Goal: Consume media (video, audio)

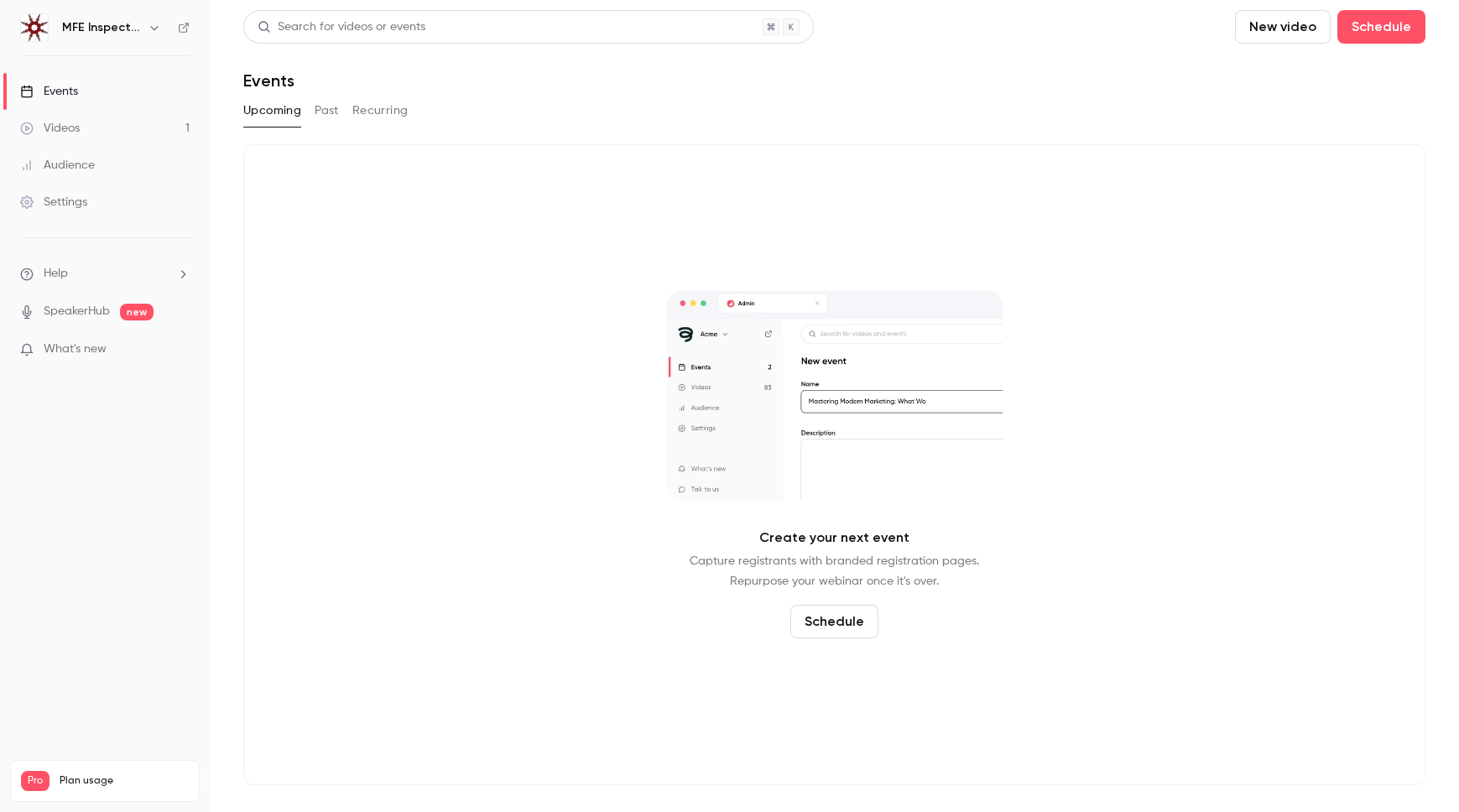
click at [57, 125] on div "Videos" at bounding box center [50, 127] width 60 height 16
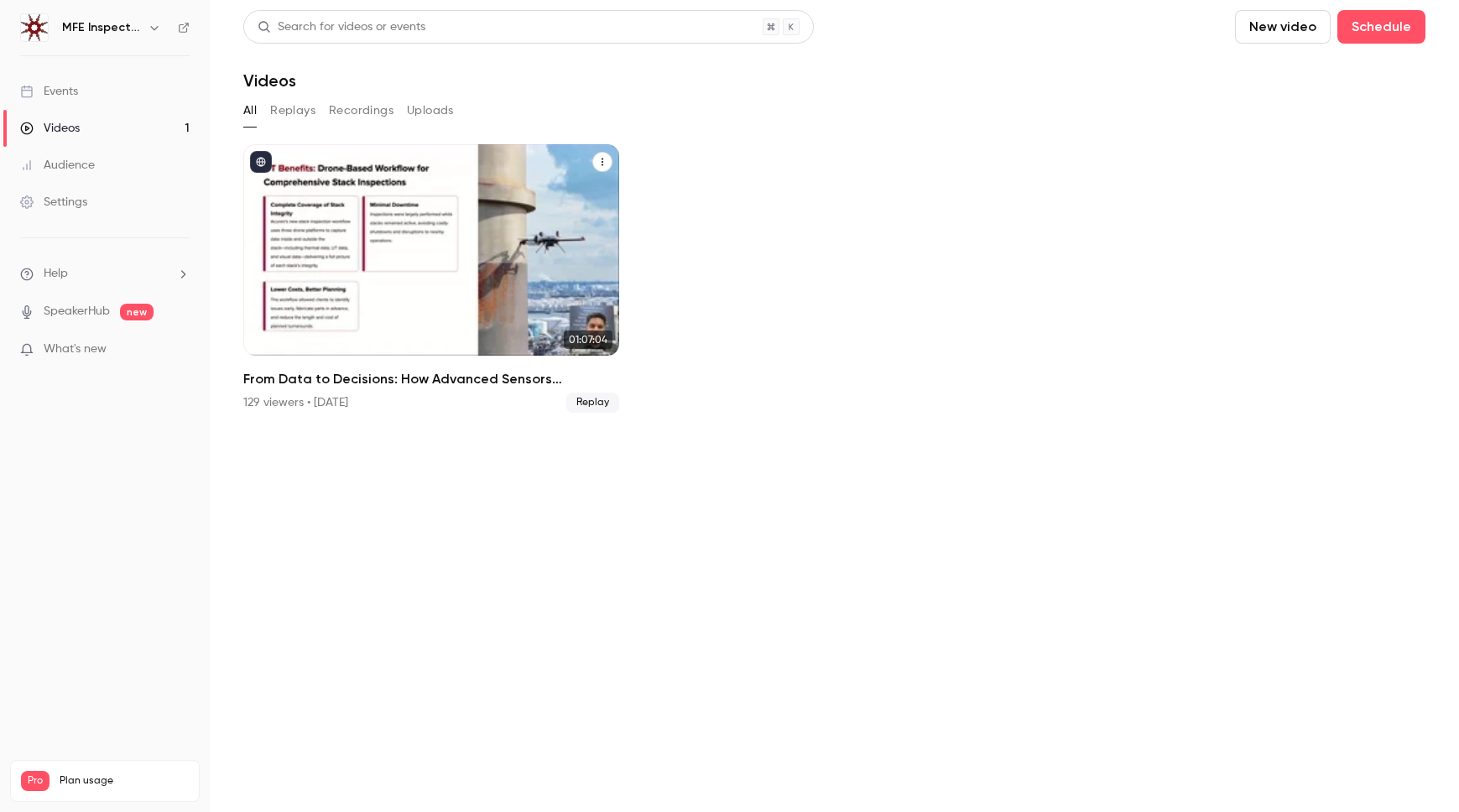
click at [440, 247] on div "From Data to Decisions: How Advanced Sensors Transform Industrial Inspections" at bounding box center [431, 250] width 376 height 211
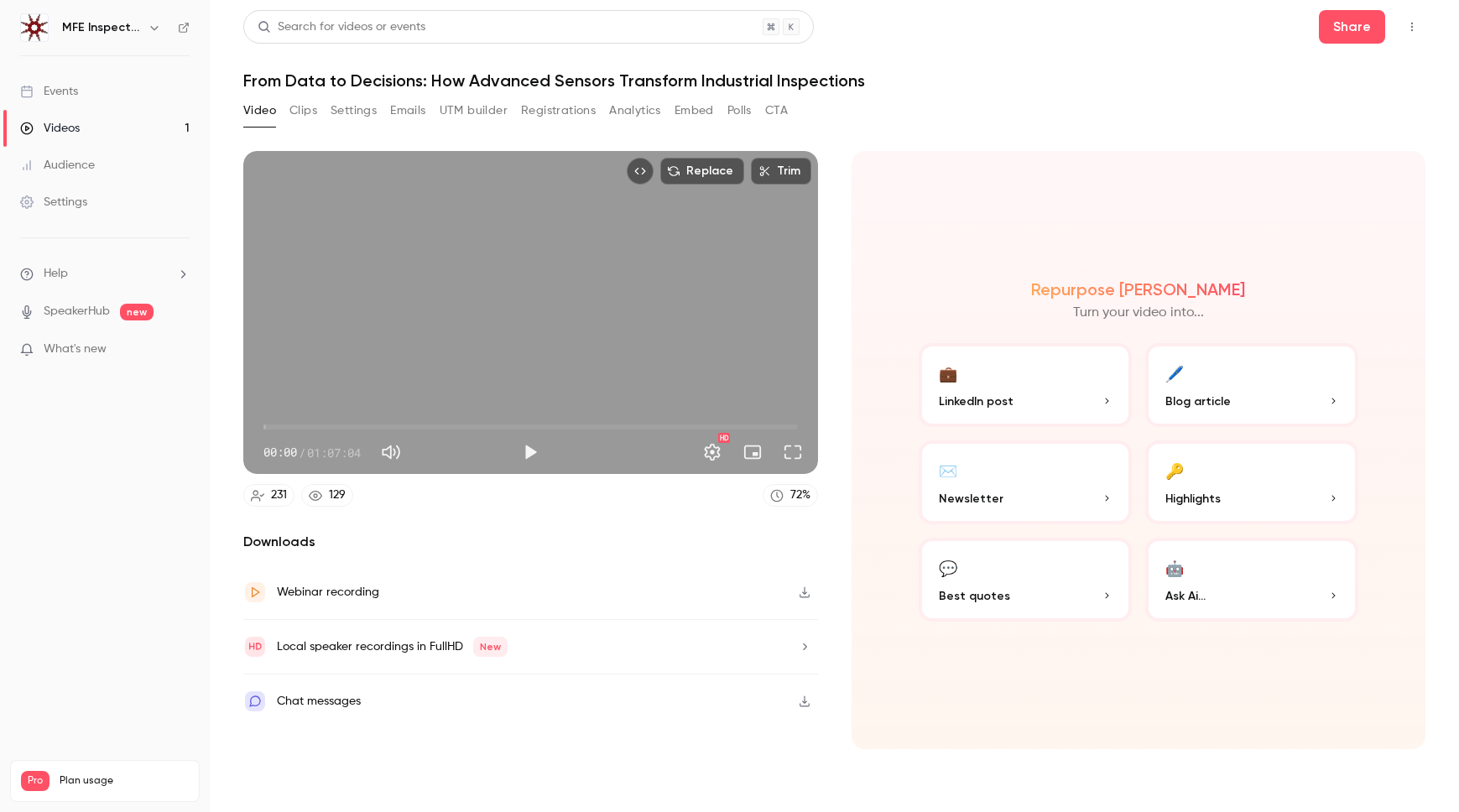
click at [306, 110] on button "Clips" at bounding box center [303, 111] width 28 height 27
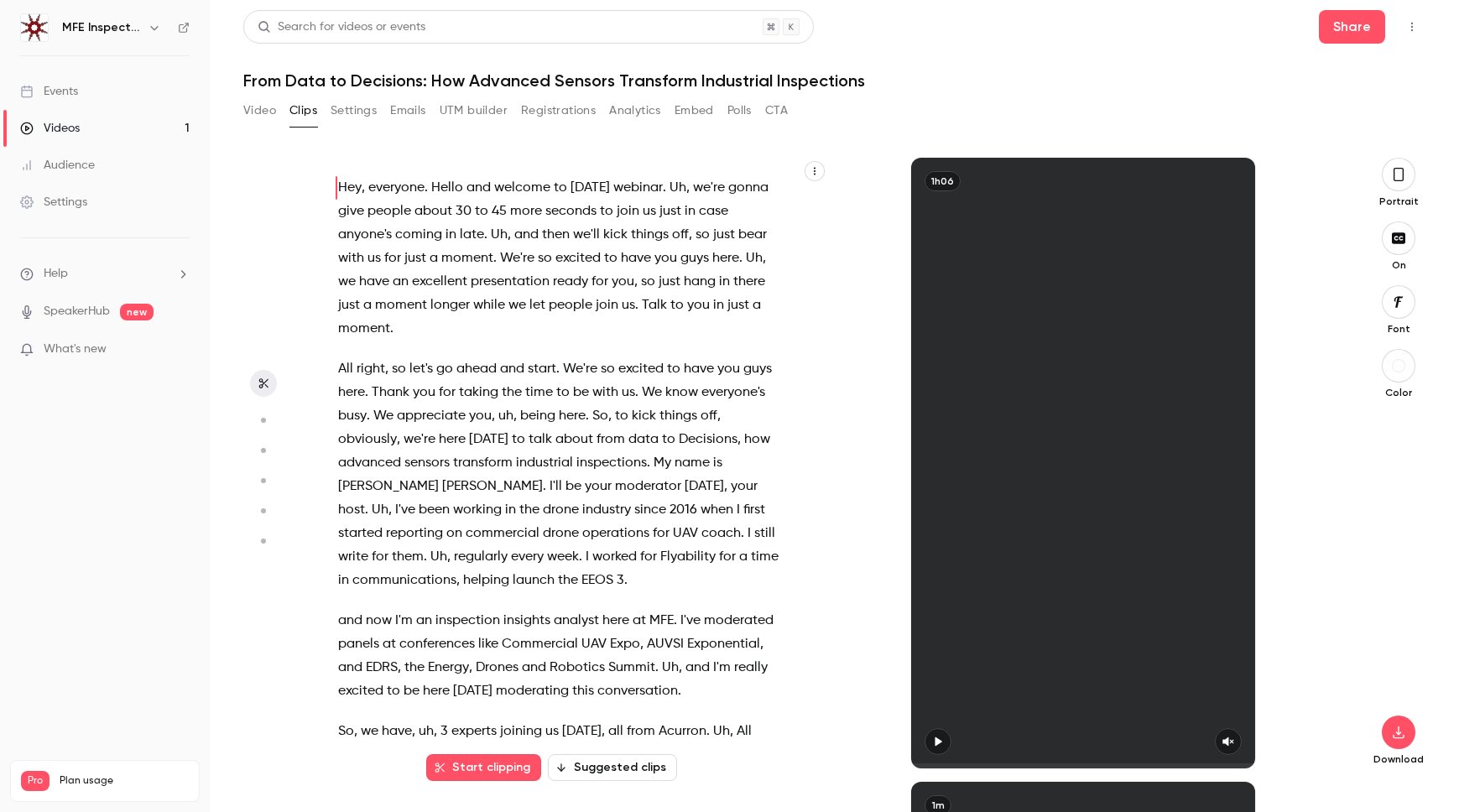
click at [813, 172] on icon "button" at bounding box center [815, 171] width 10 height 10
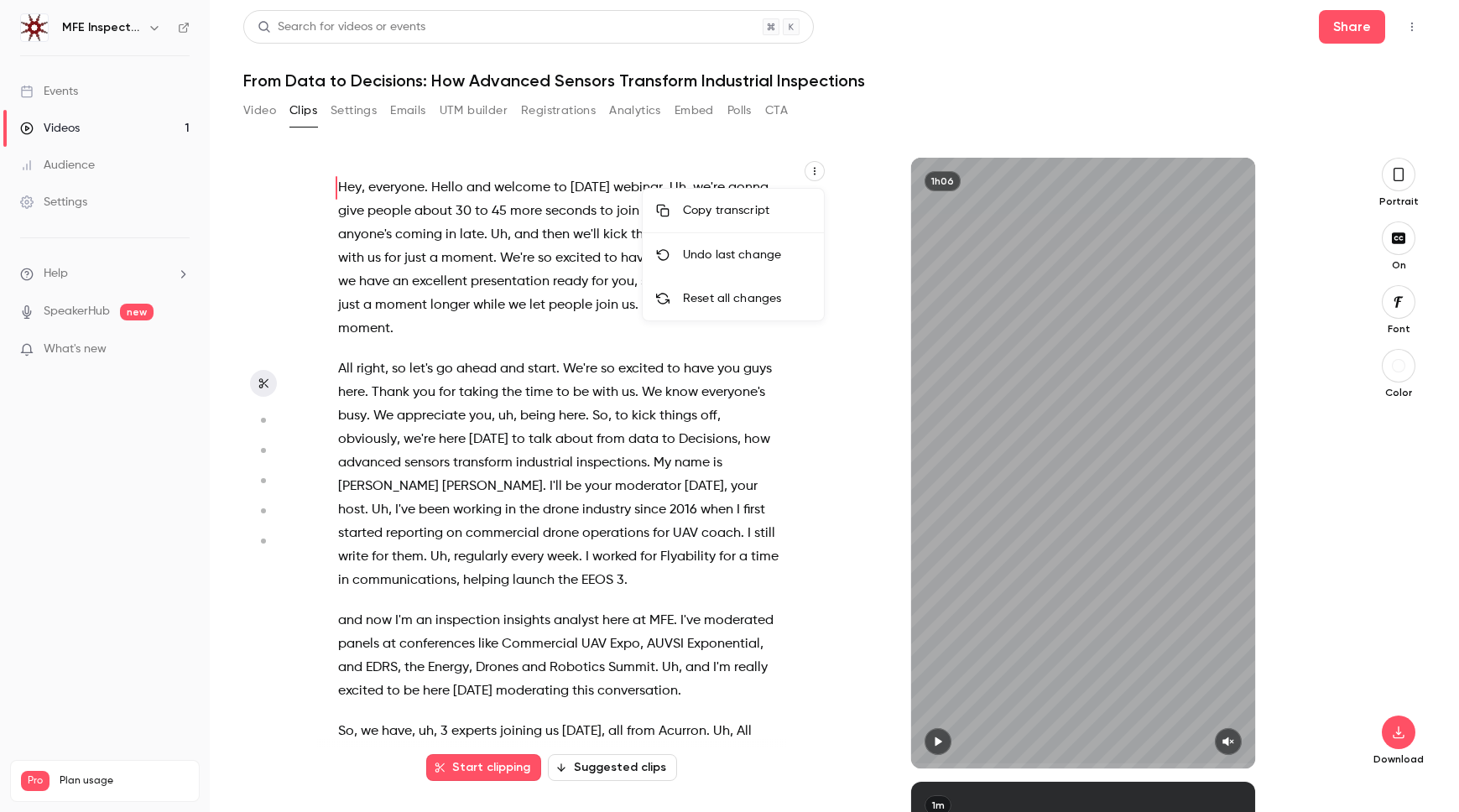
click at [753, 205] on div "Copy transcript" at bounding box center [746, 210] width 127 height 16
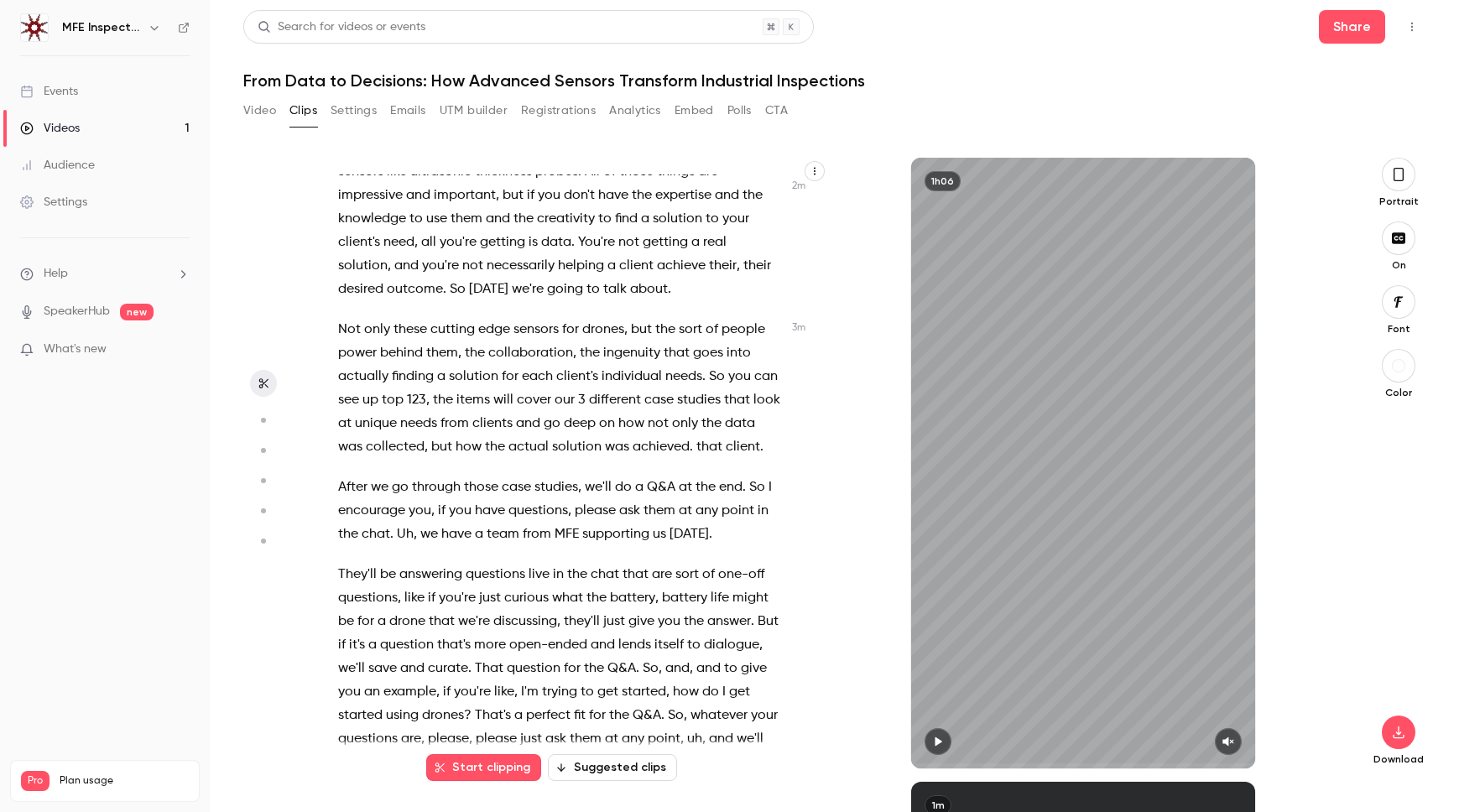
scroll to position [954, 0]
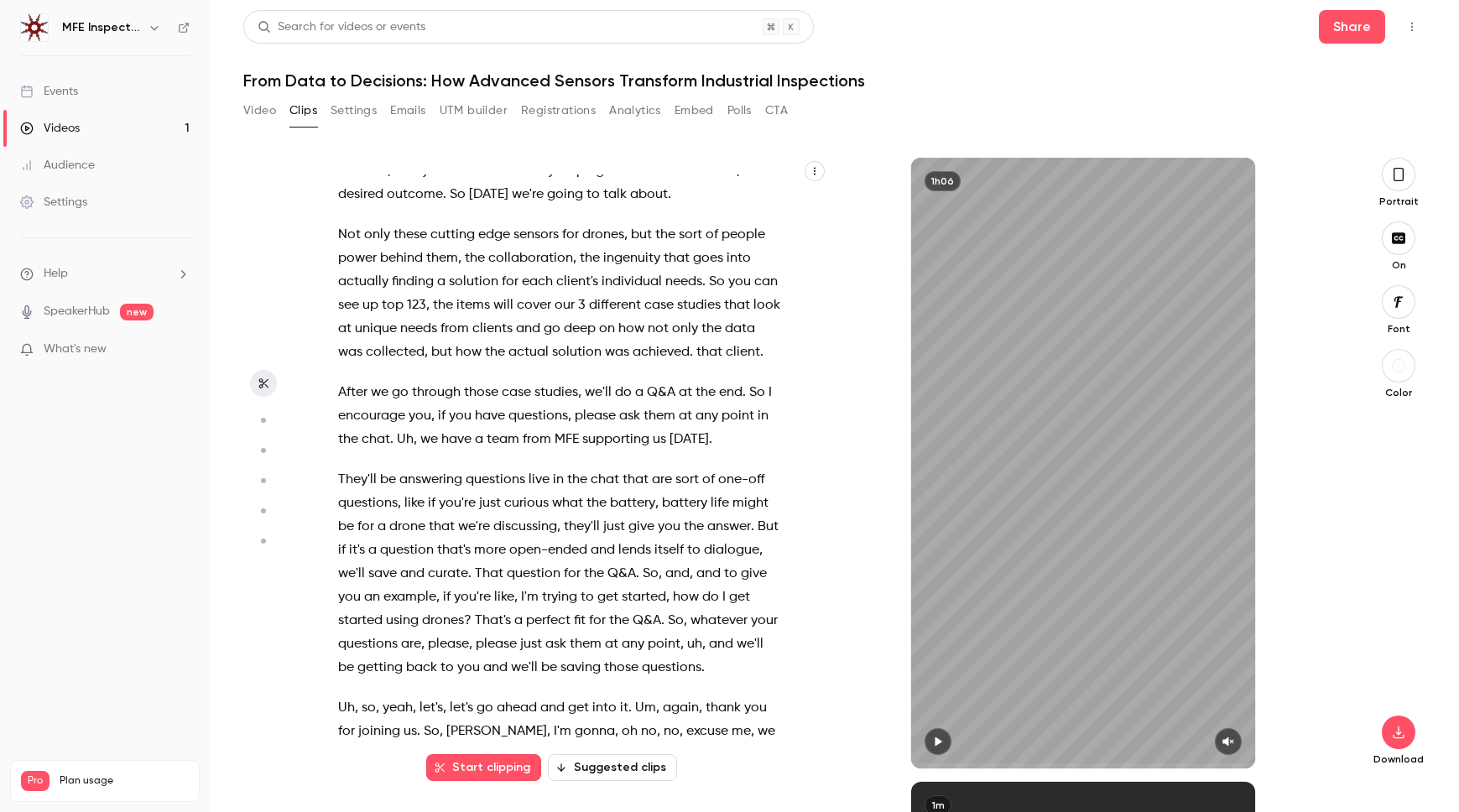
click at [373, 282] on span "actually" at bounding box center [364, 282] width 50 height 23
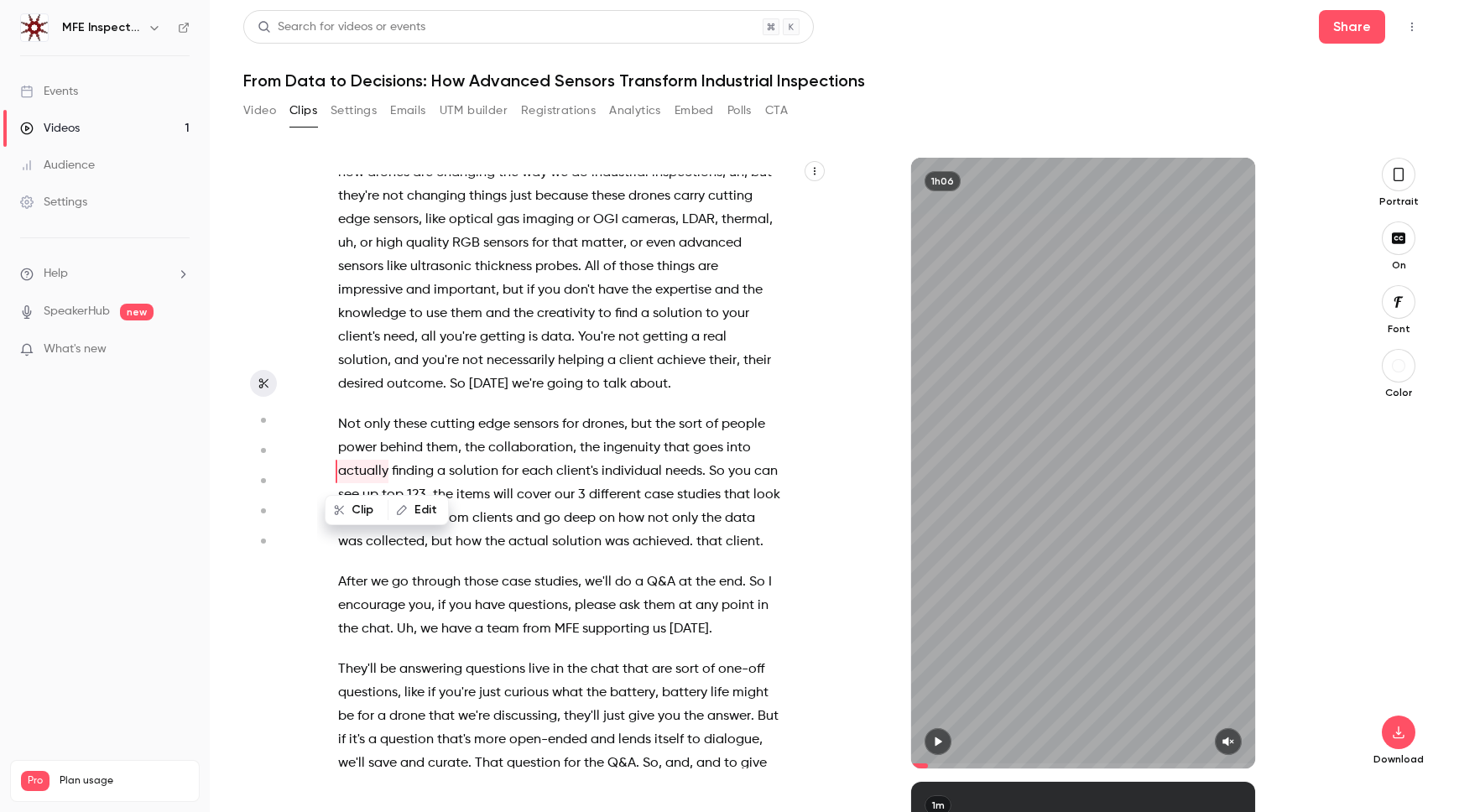
scroll to position [0, 0]
click at [814, 162] on button "button" at bounding box center [815, 171] width 20 height 20
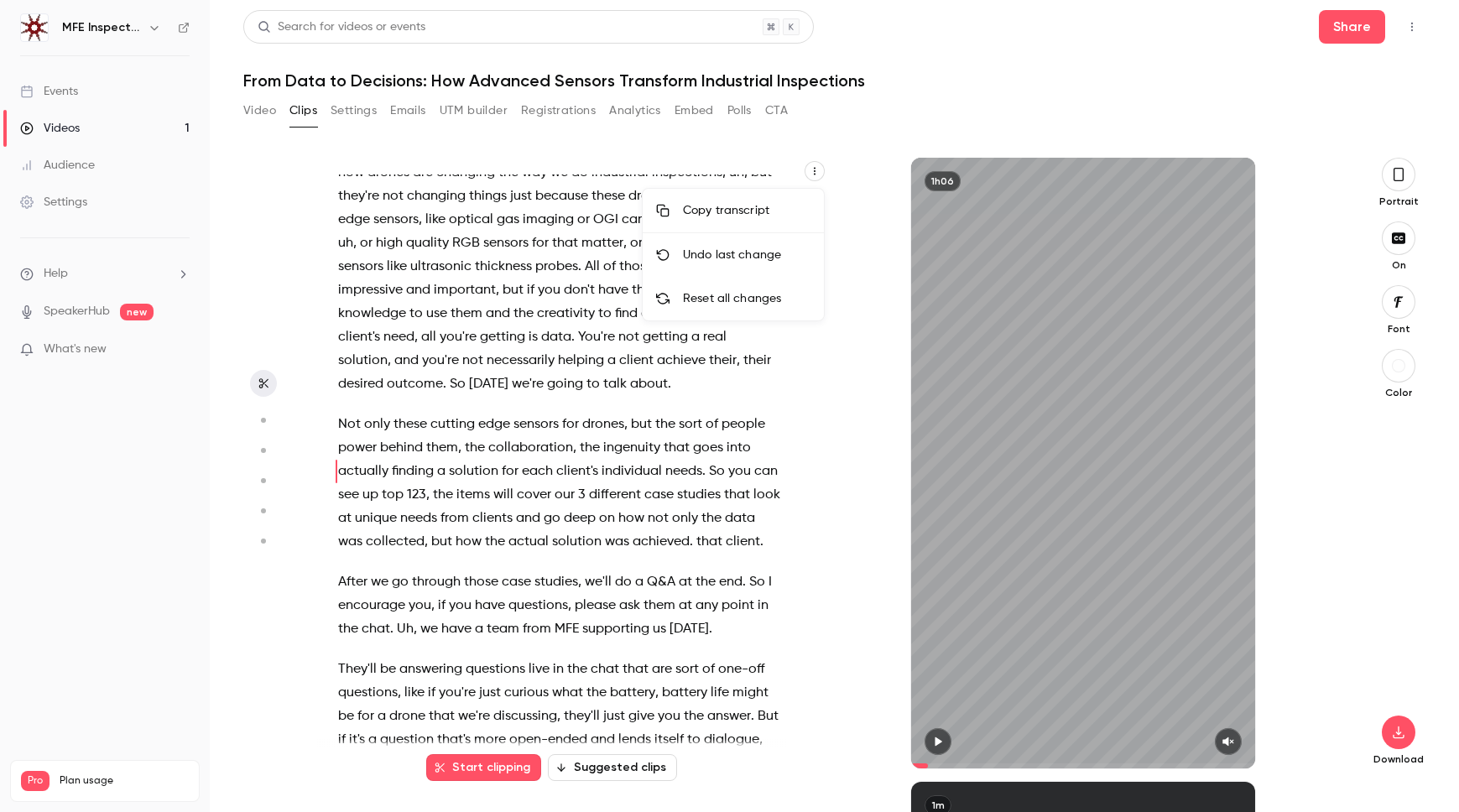
click at [814, 162] on div at bounding box center [729, 406] width 1459 height 812
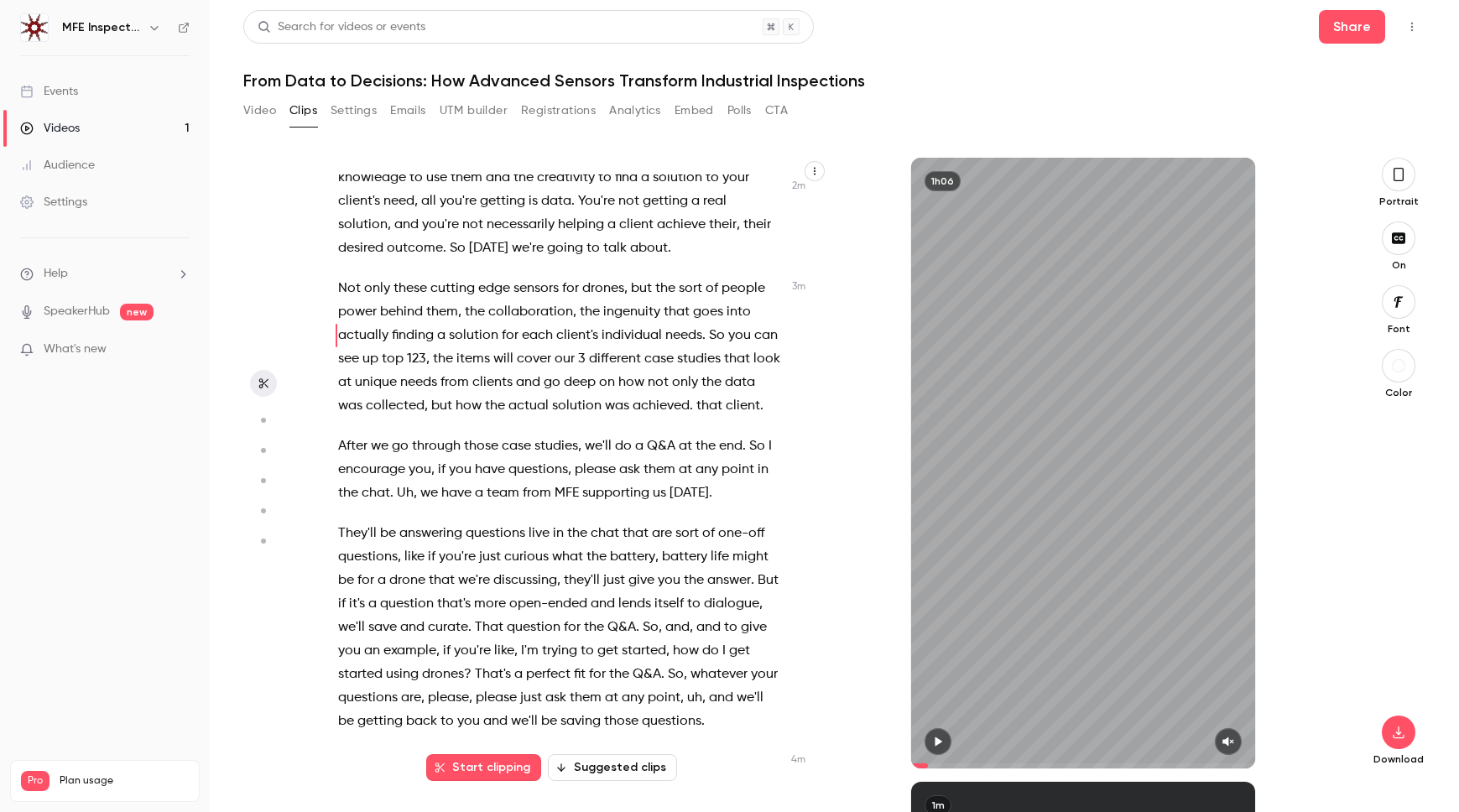
scroll to position [907, 0]
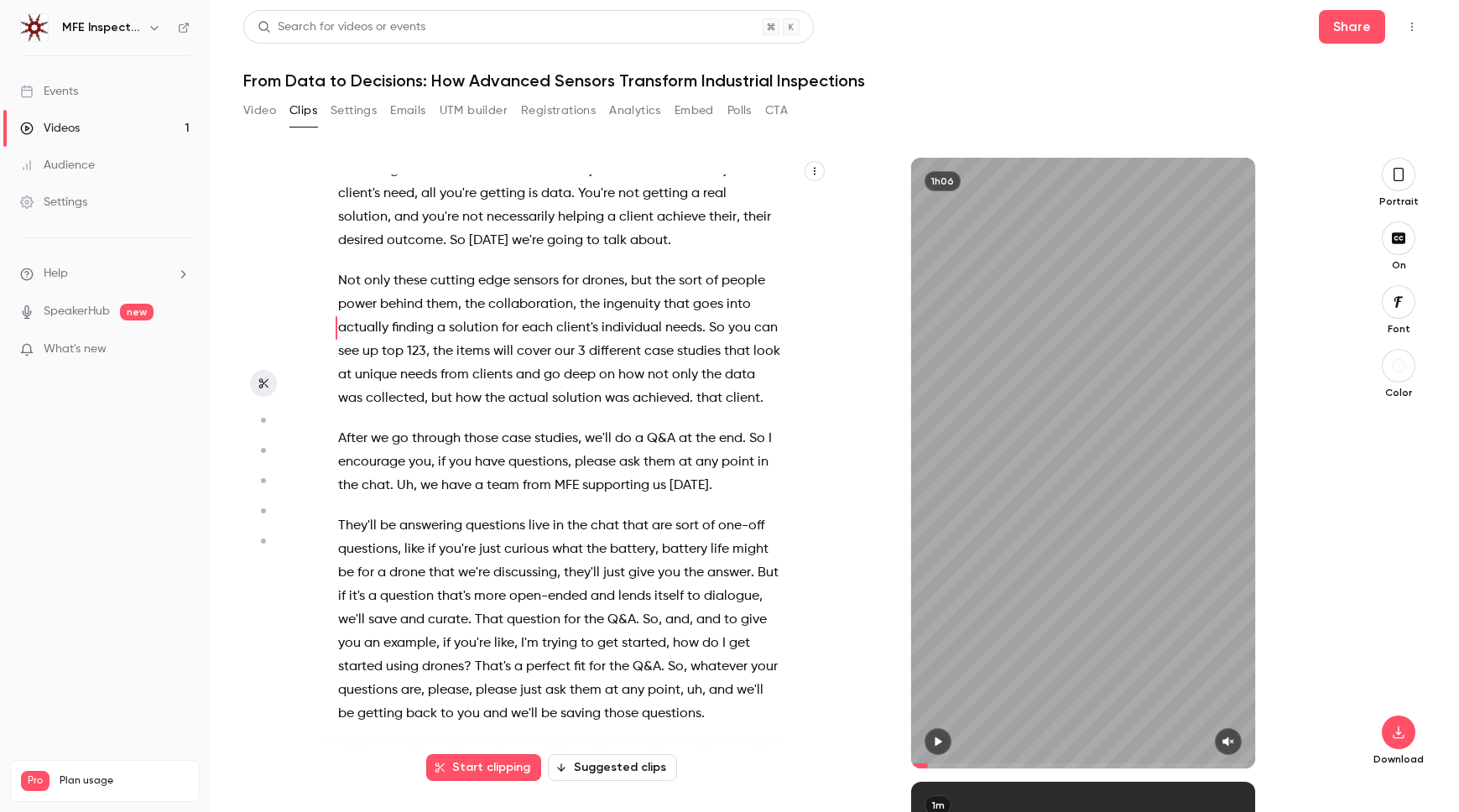
click at [1401, 183] on button "button" at bounding box center [1398, 175] width 34 height 34
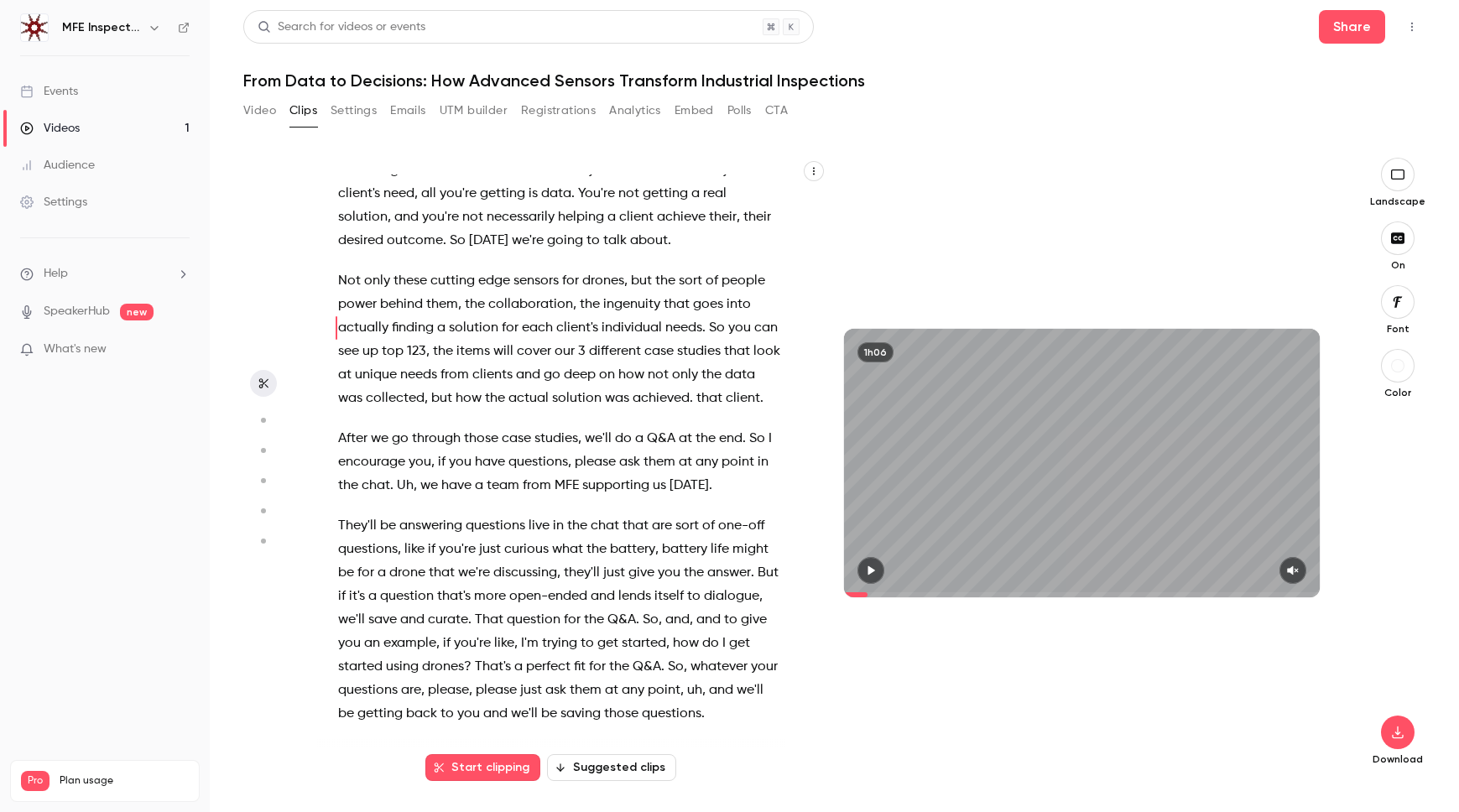
click at [870, 598] on div "1h06" at bounding box center [1082, 464] width 510 height 611
click at [875, 570] on icon "button" at bounding box center [871, 571] width 7 height 10
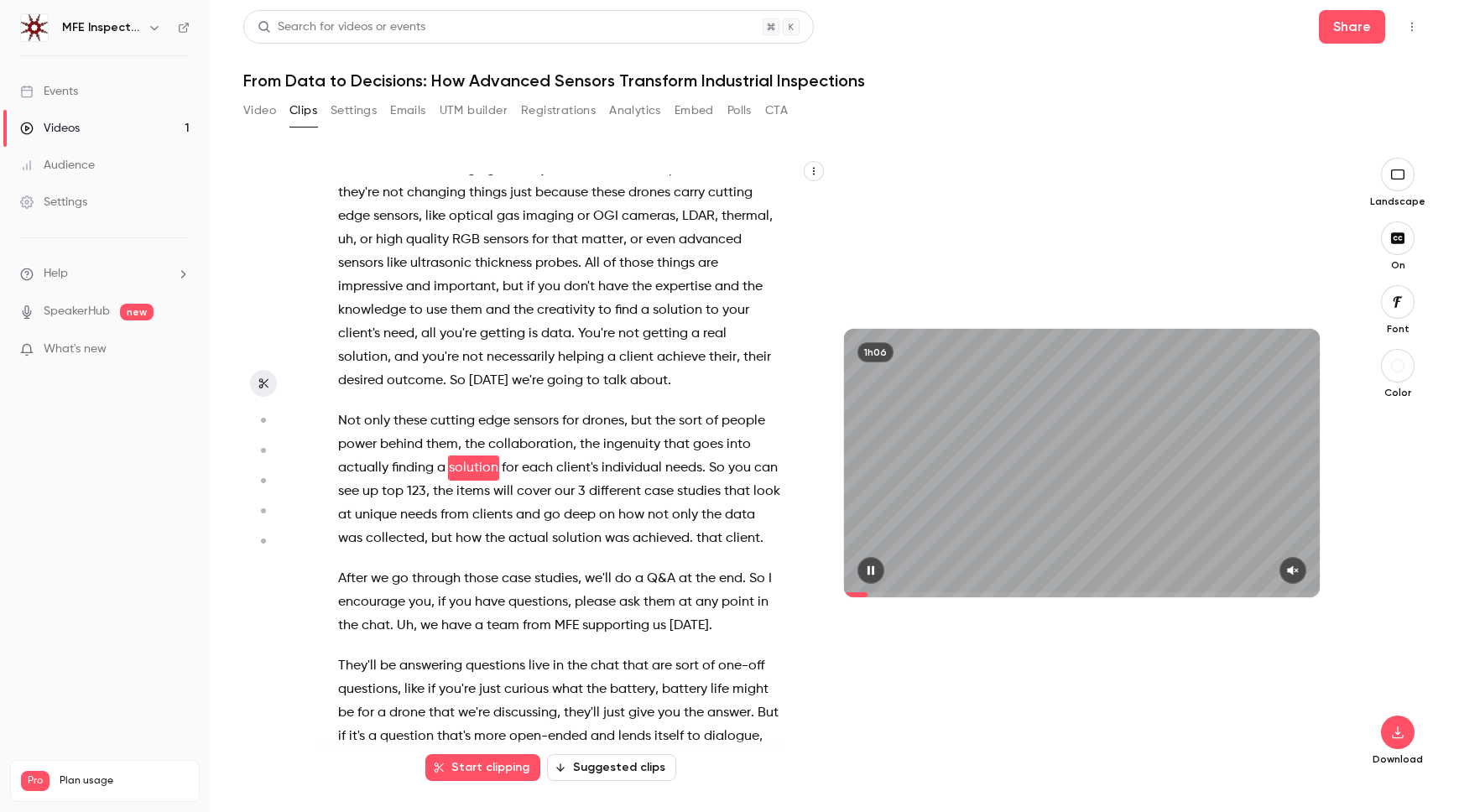
scroll to position [764, 0]
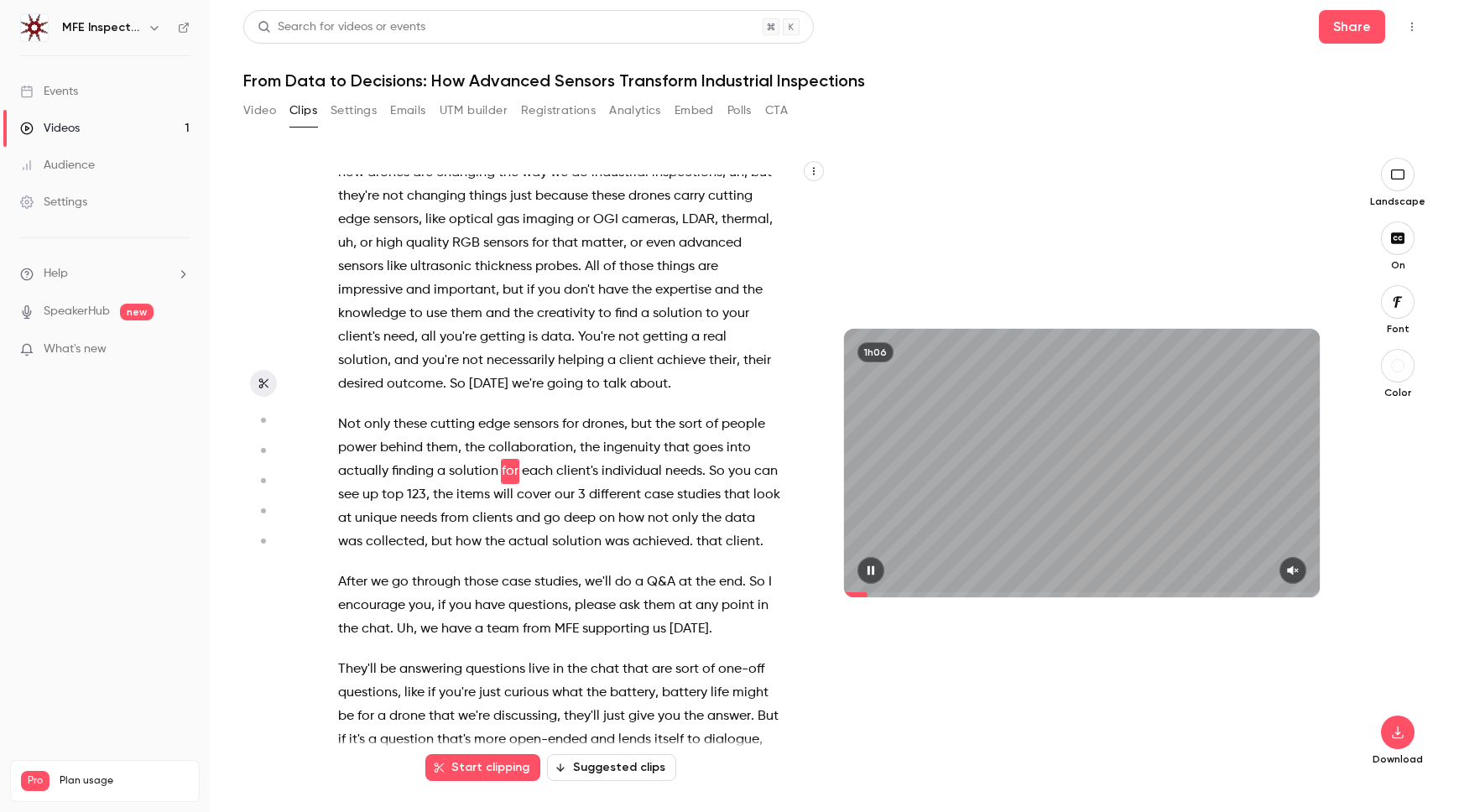
click at [873, 572] on icon "button" at bounding box center [870, 571] width 7 height 10
click at [866, 593] on span at bounding box center [1082, 595] width 476 height 27
type input "*****"
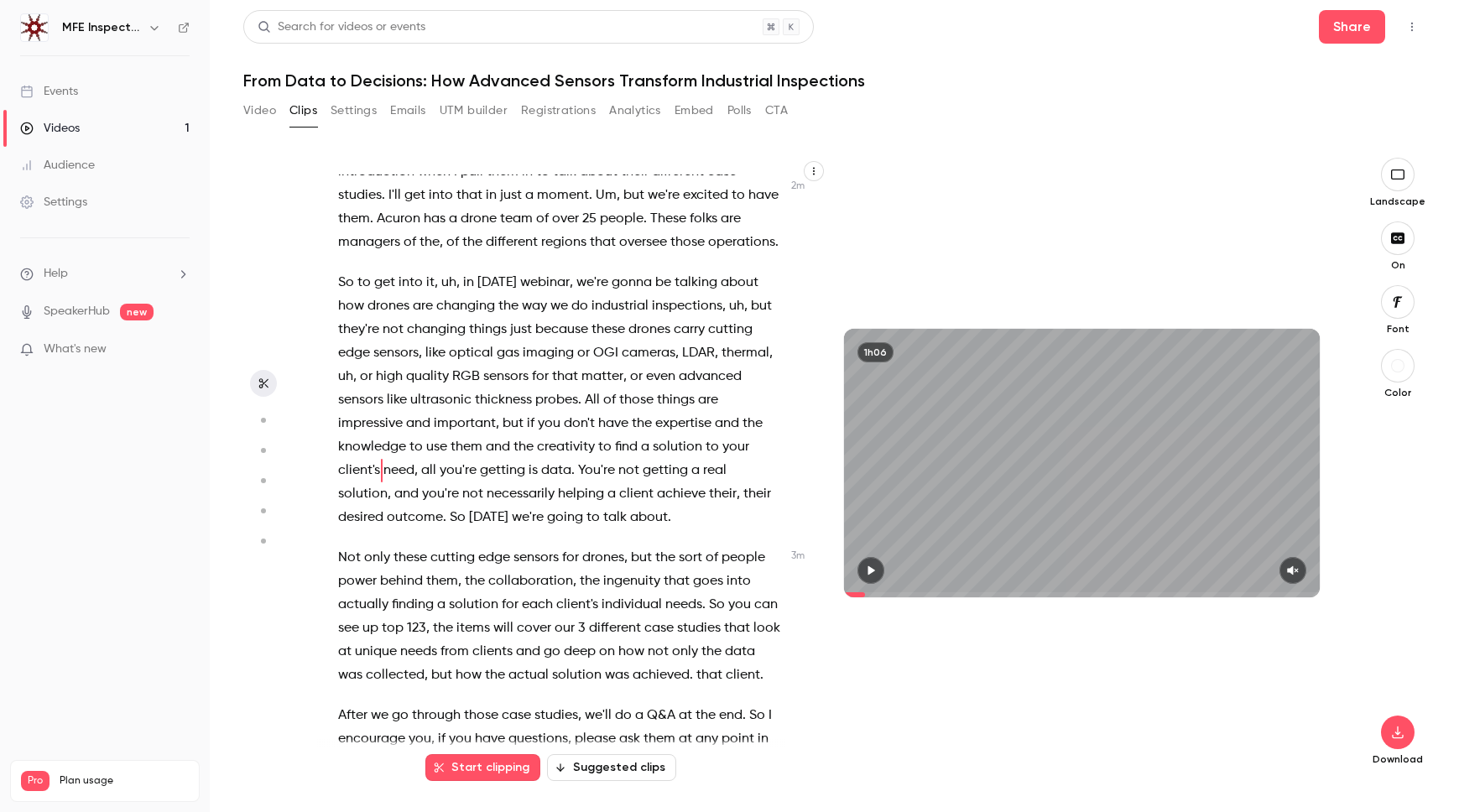
scroll to position [630, 0]
click at [863, 593] on span at bounding box center [854, 594] width 21 height 5
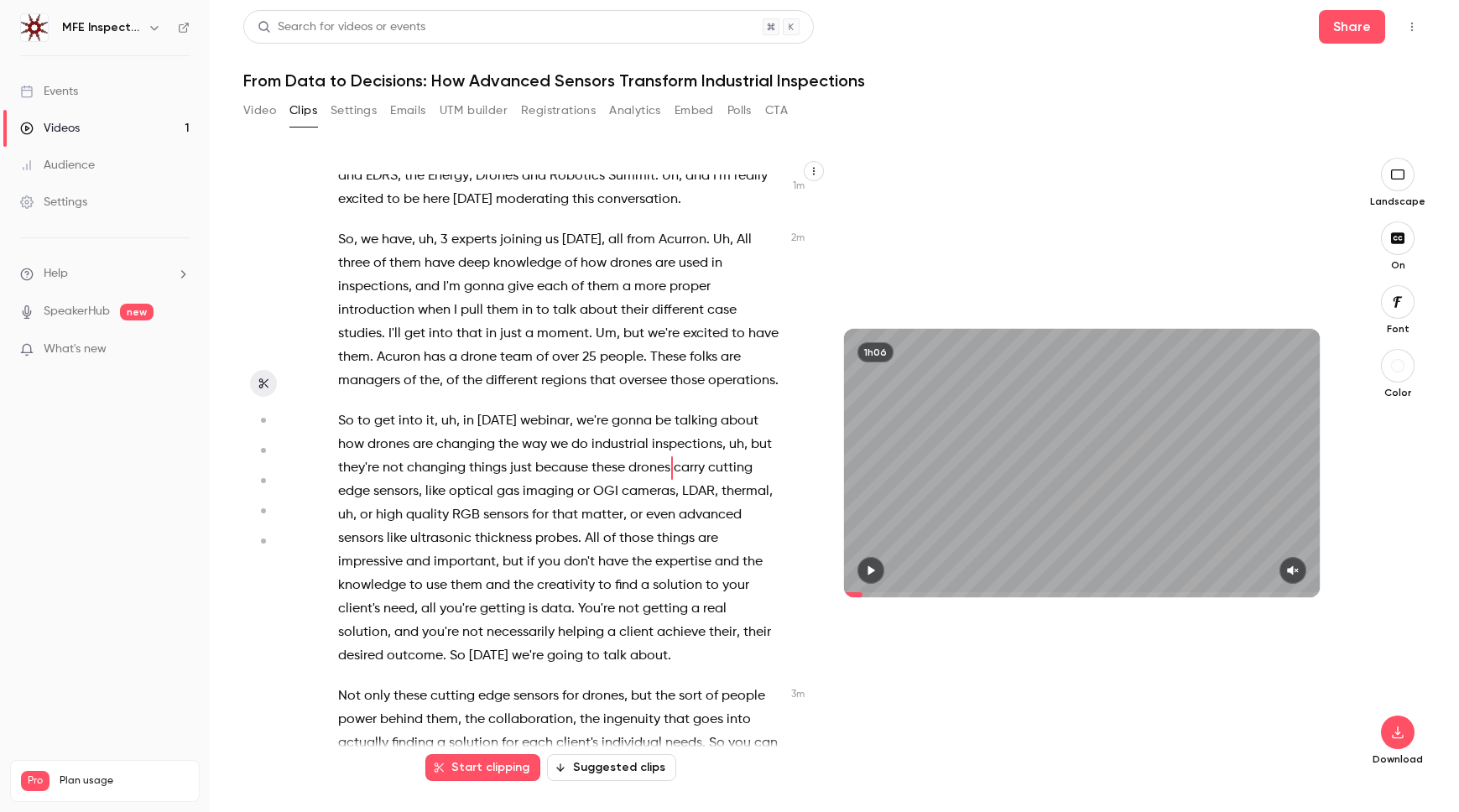
scroll to position [488, 0]
